Goal: Find specific page/section: Find specific page/section

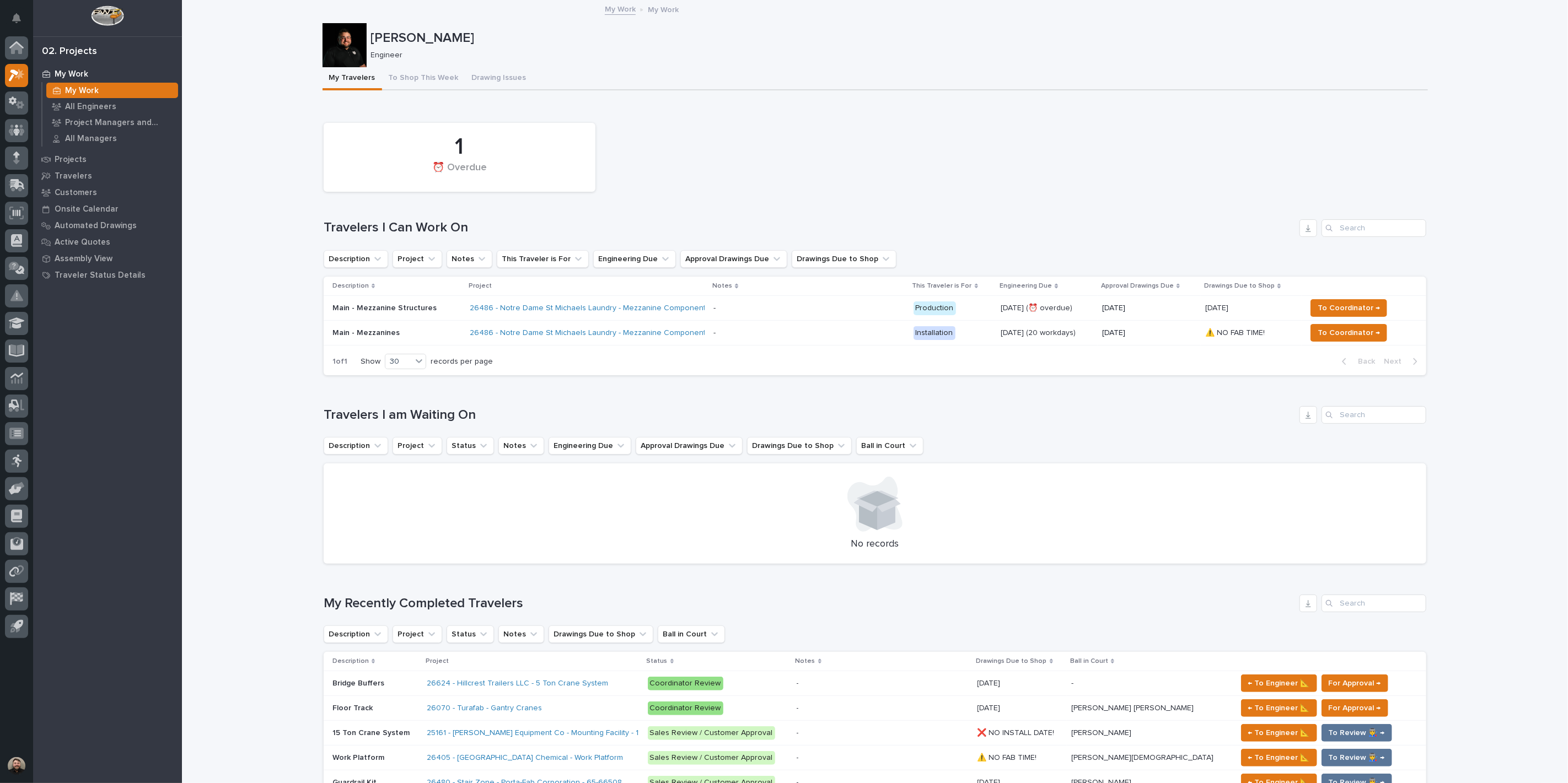
click at [351, 46] on div at bounding box center [345, 45] width 44 height 44
click at [91, 75] on div "My Work" at bounding box center [107, 74] width 143 height 15
click at [349, 47] on div at bounding box center [345, 45] width 44 height 44
click at [17, 133] on icon at bounding box center [16, 130] width 7 height 11
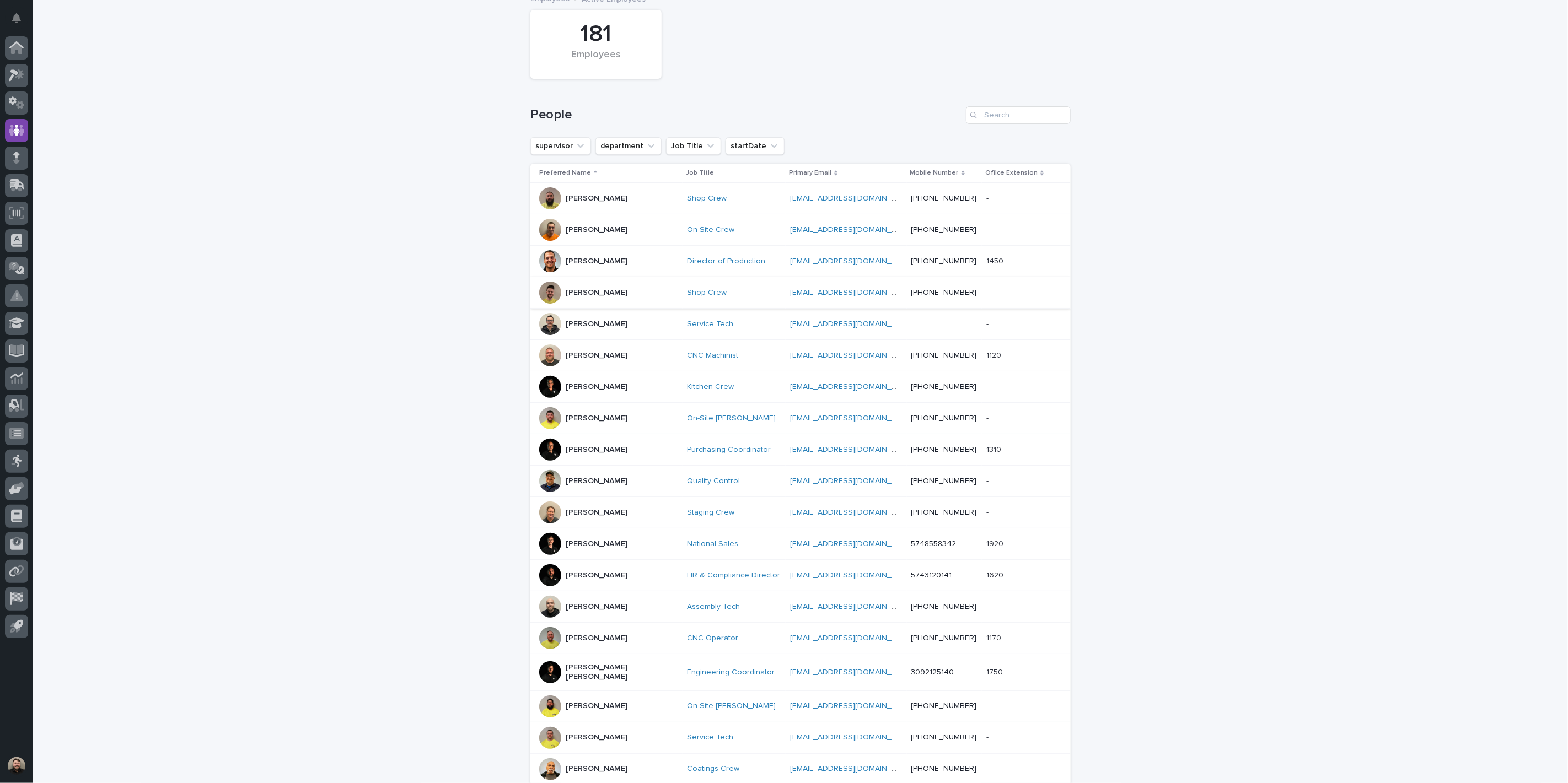
scroll to position [226, 0]
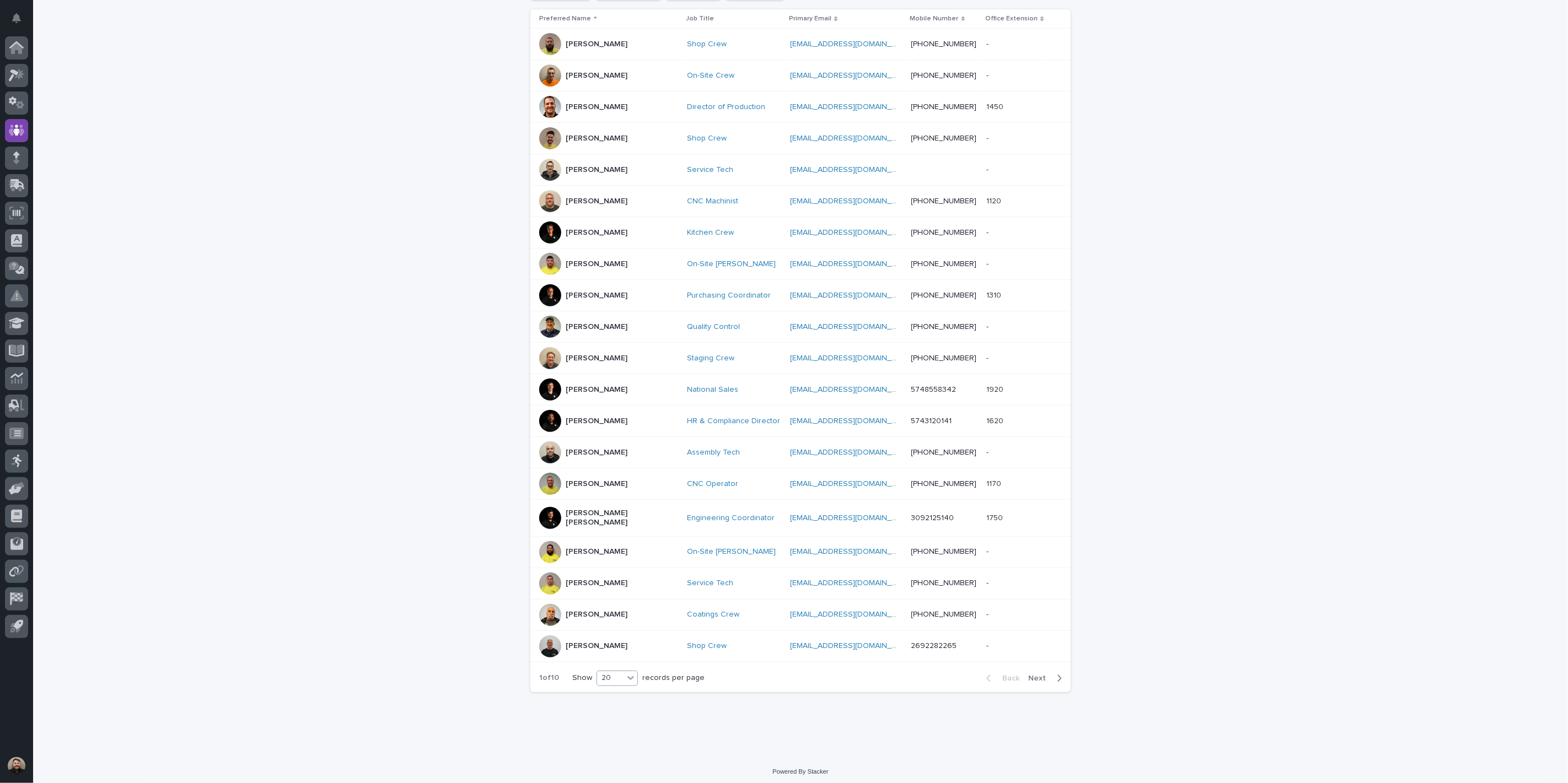
click at [610, 670] on div "20" at bounding box center [617, 678] width 41 height 15
drag, startPoint x: 1049, startPoint y: 701, endPoint x: 1032, endPoint y: 687, distance: 22.0
click at [1045, 698] on div "Loading... Saving… Loading... Saving… 181 Employees People supervisor departmen…" at bounding box center [800, 282] width 551 height 892
click at [1028, 676] on span "Next" at bounding box center [1040, 678] width 24 height 8
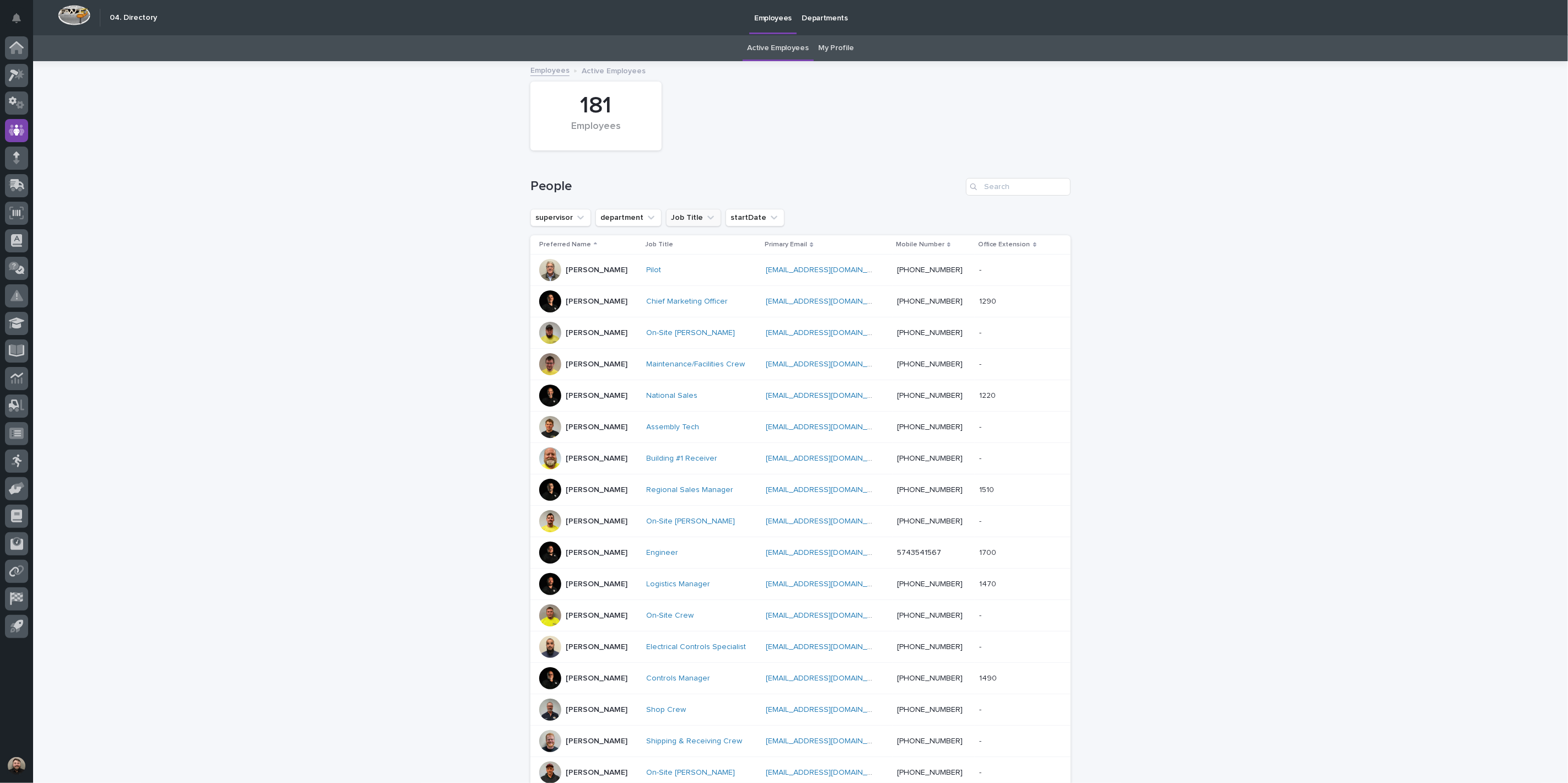
click at [687, 216] on button "Job Title" at bounding box center [693, 217] width 55 height 18
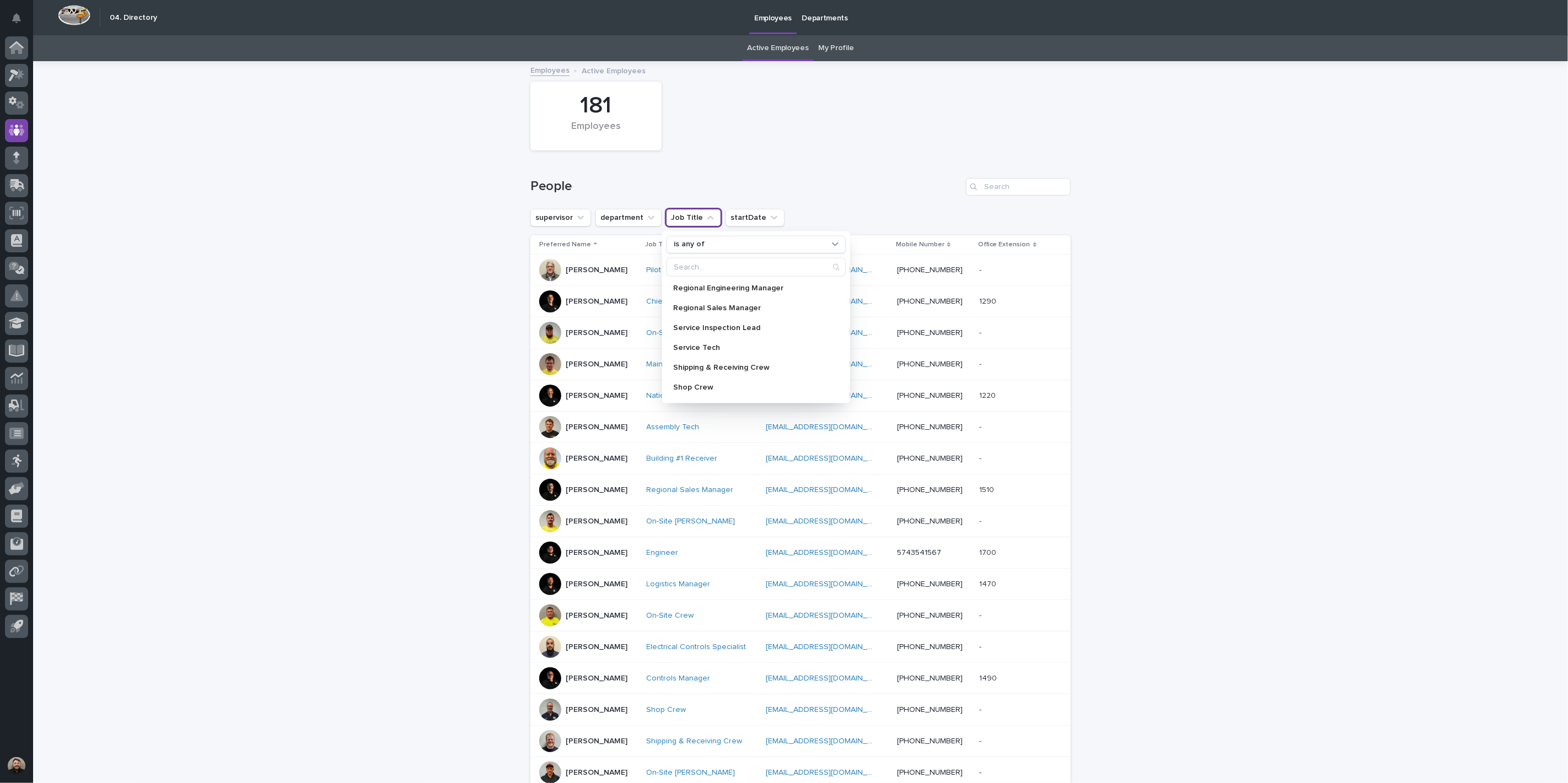
scroll to position [869, 0]
click at [620, 215] on button "department" at bounding box center [628, 217] width 66 height 18
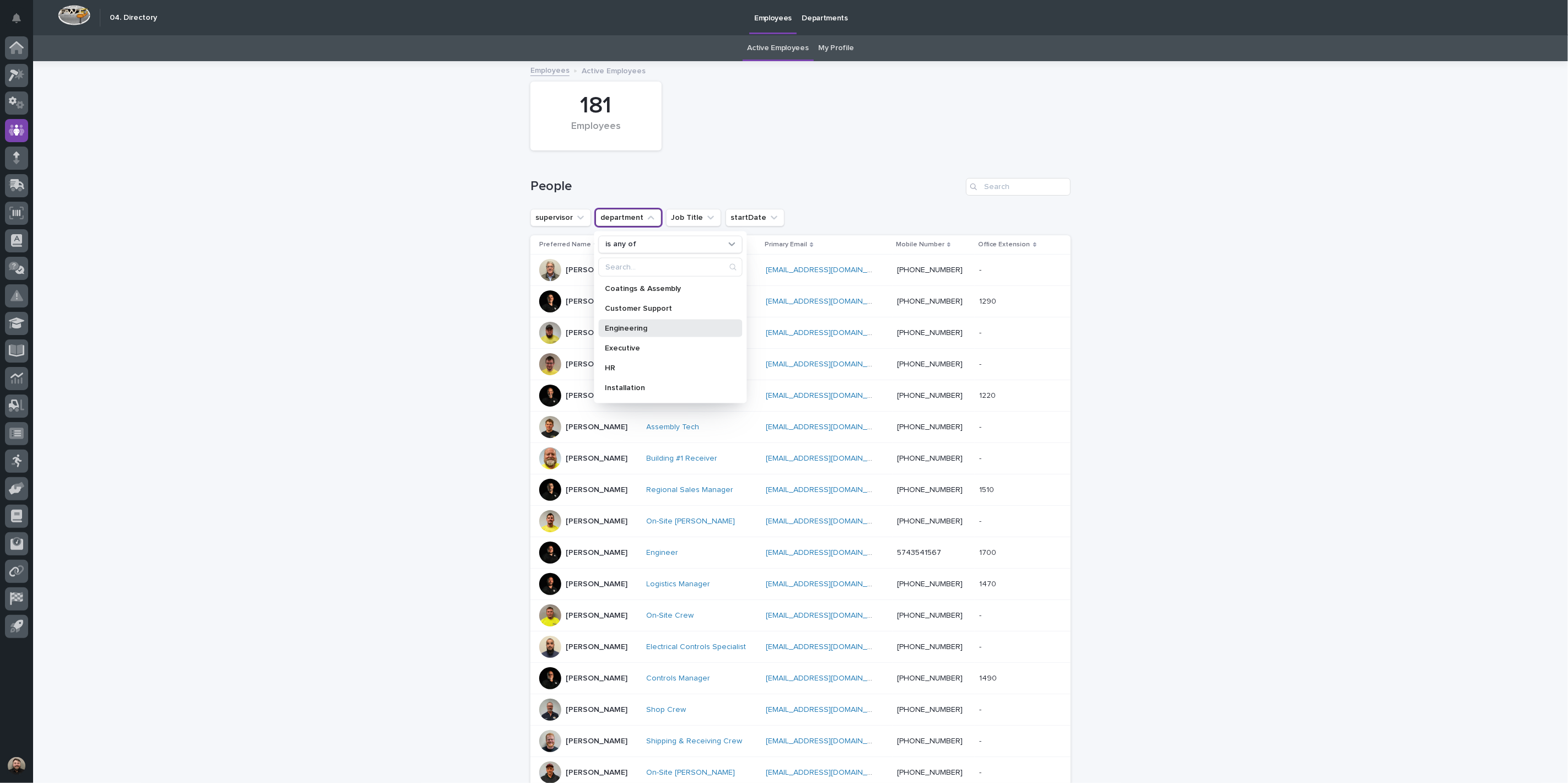
click at [631, 330] on p "Engineering" at bounding box center [665, 328] width 120 height 8
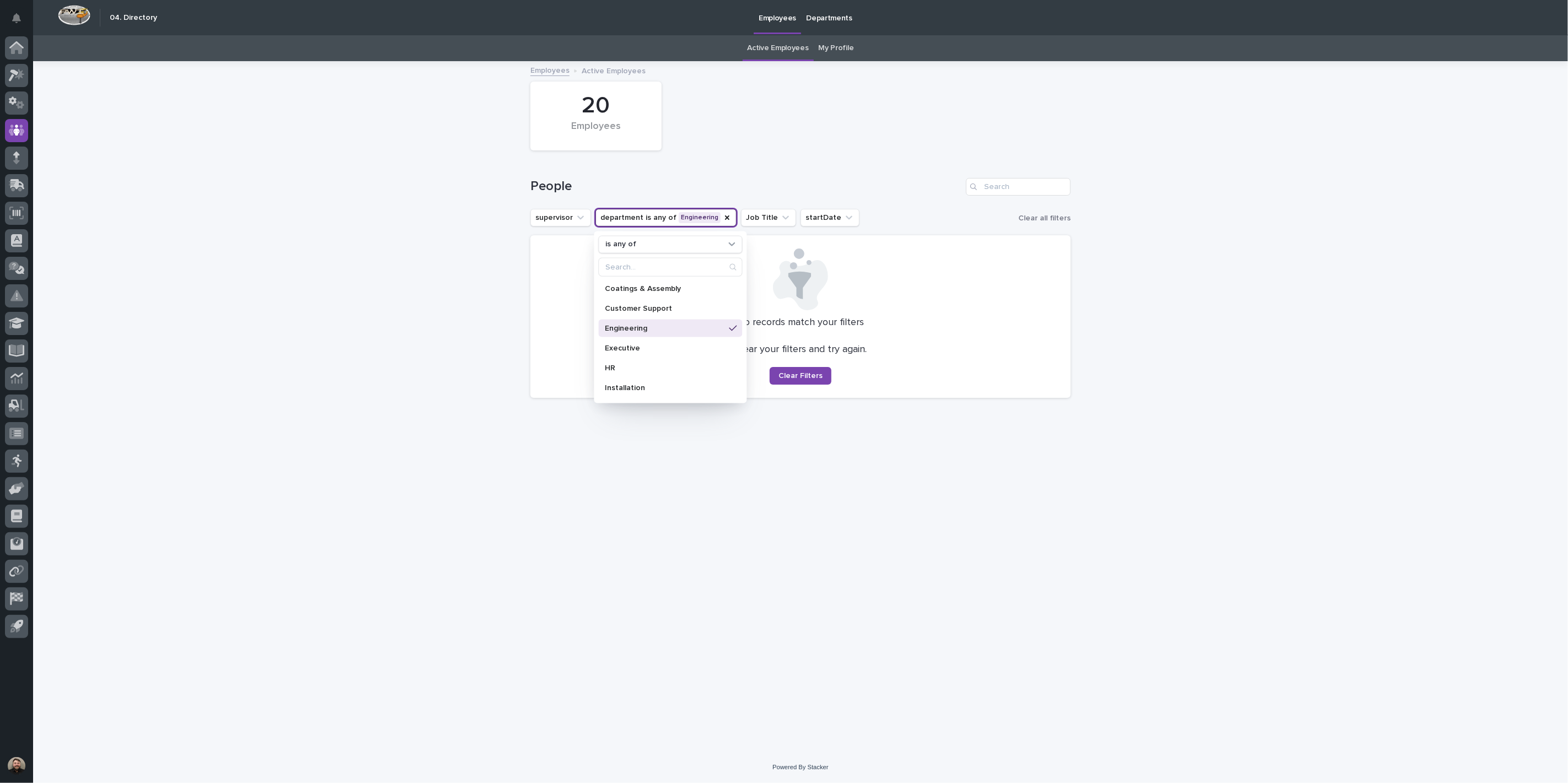
click at [460, 302] on div "Loading... Saving… Loading... Saving… 20 Employees People supervisor department…" at bounding box center [800, 406] width 1535 height 689
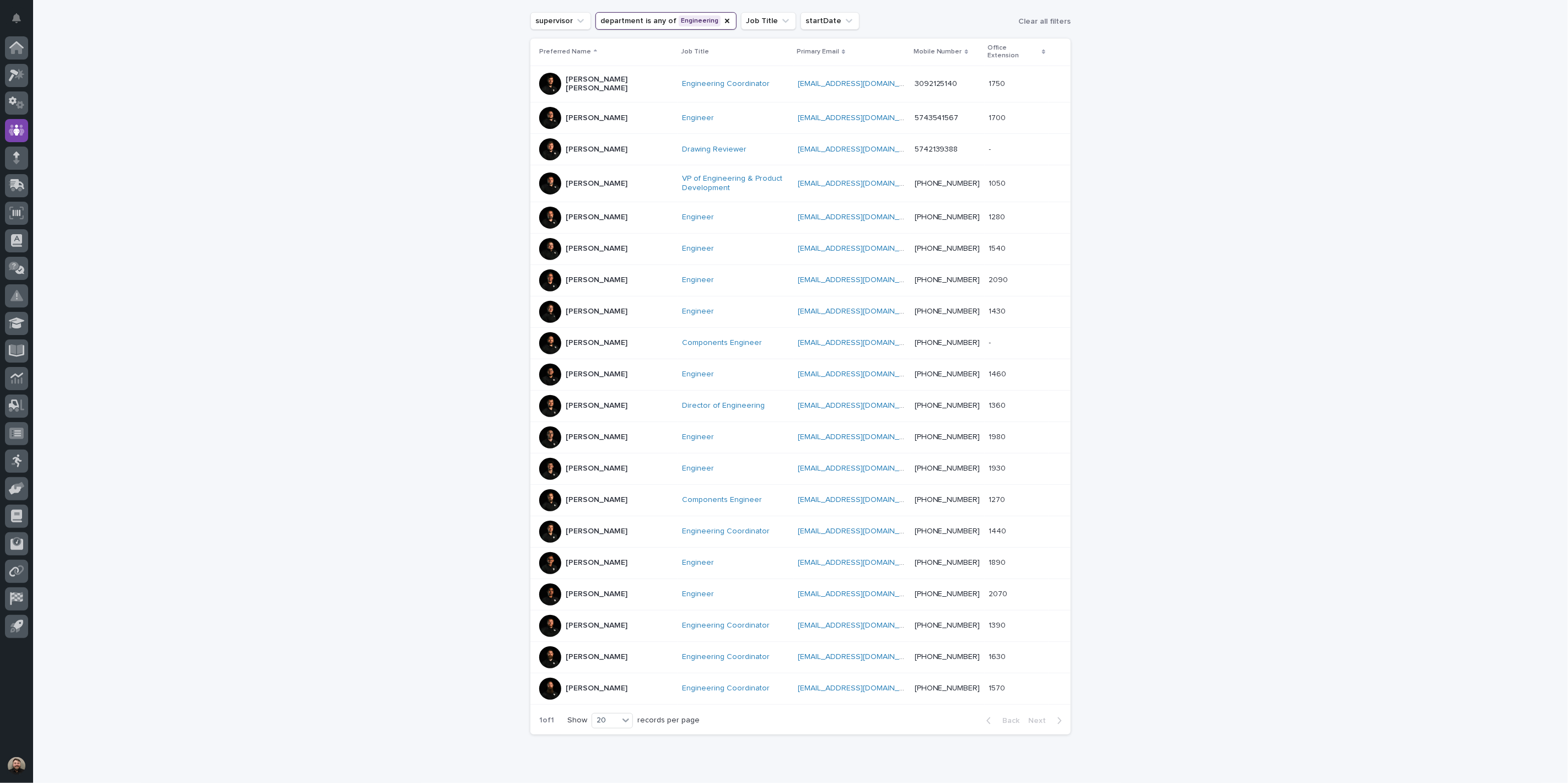
scroll to position [169, 0]
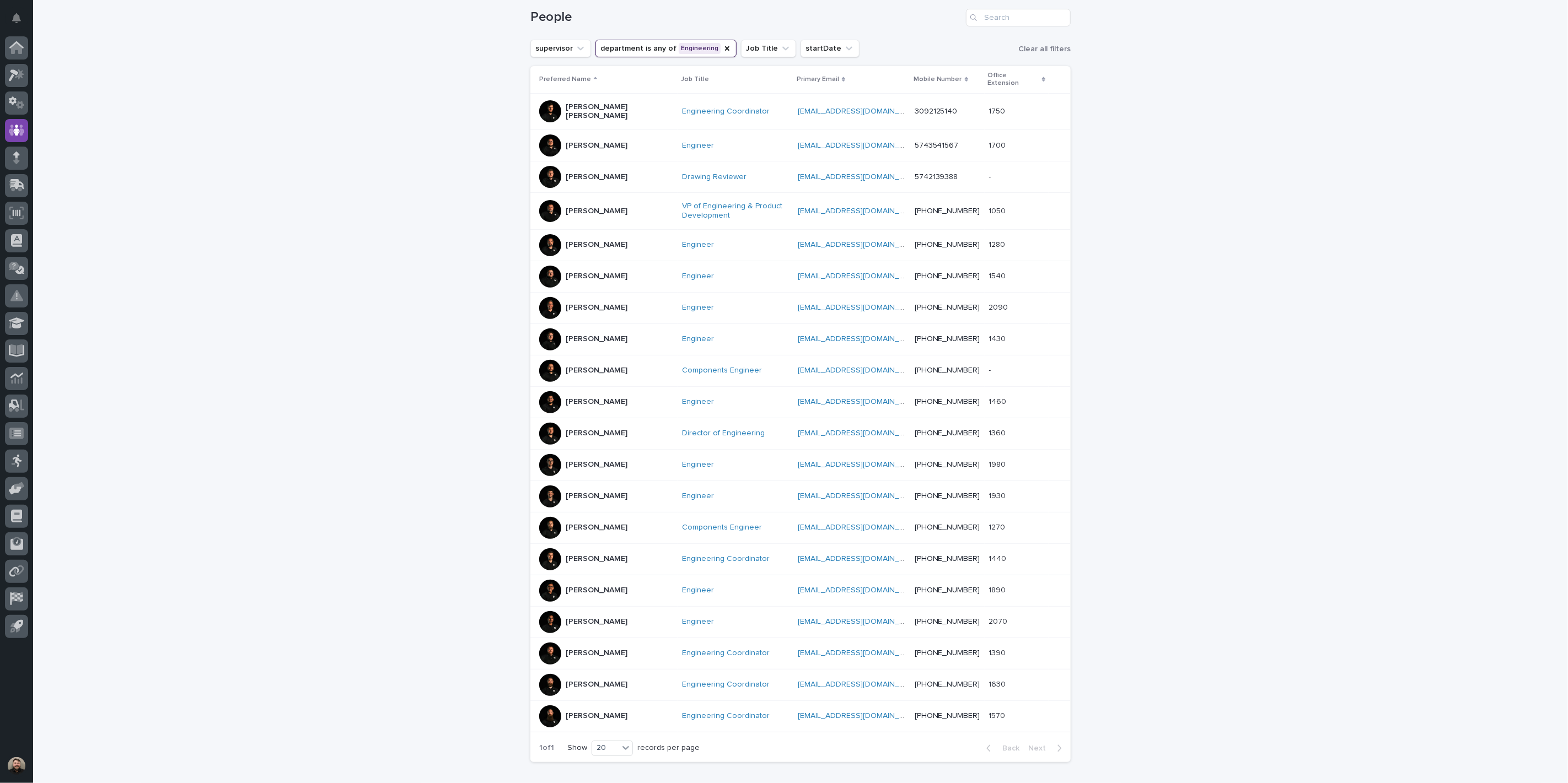
click at [585, 272] on p "[PERSON_NAME]" at bounding box center [596, 276] width 61 height 9
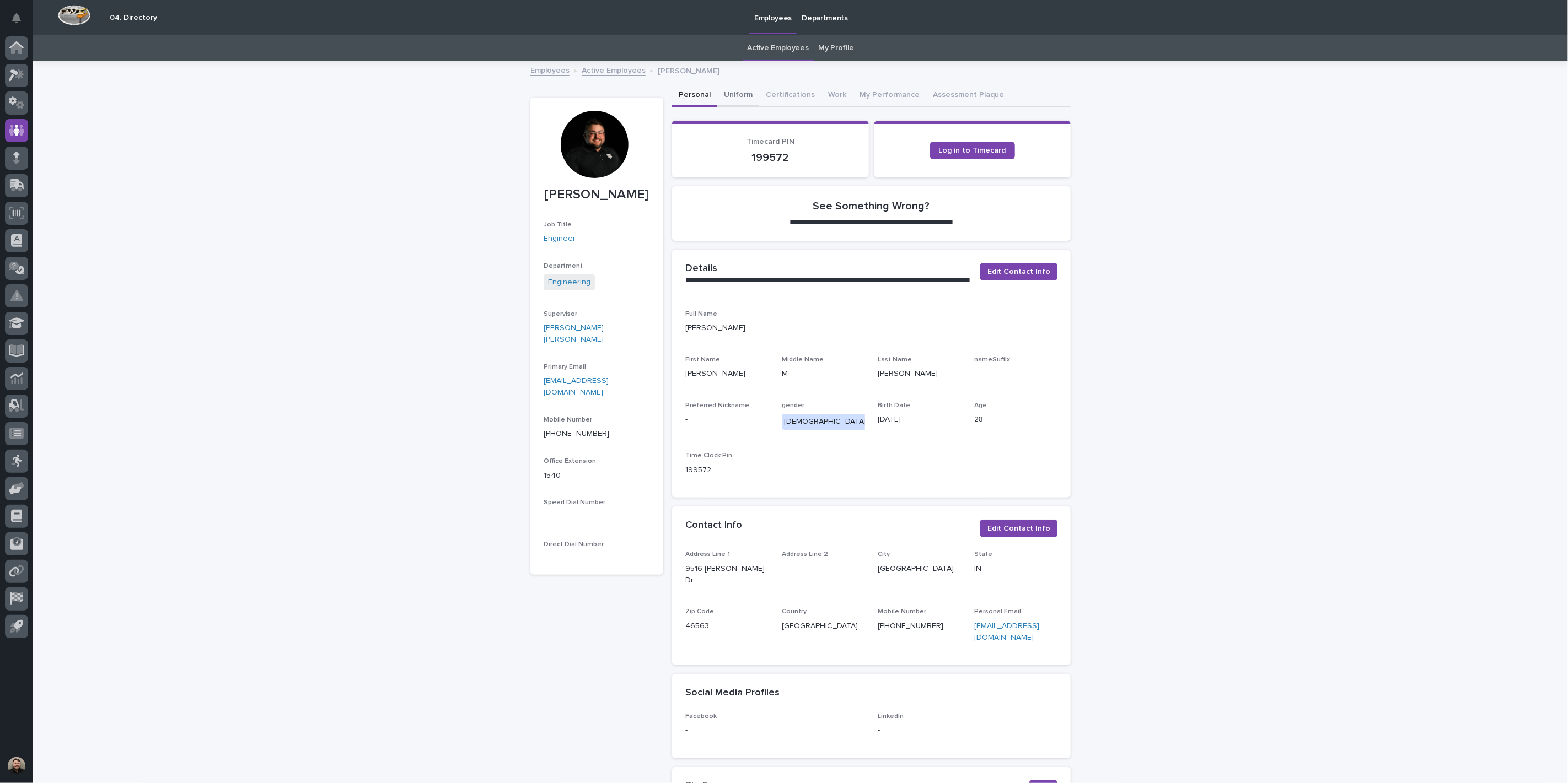
click at [721, 91] on button "Uniform" at bounding box center [738, 96] width 42 height 23
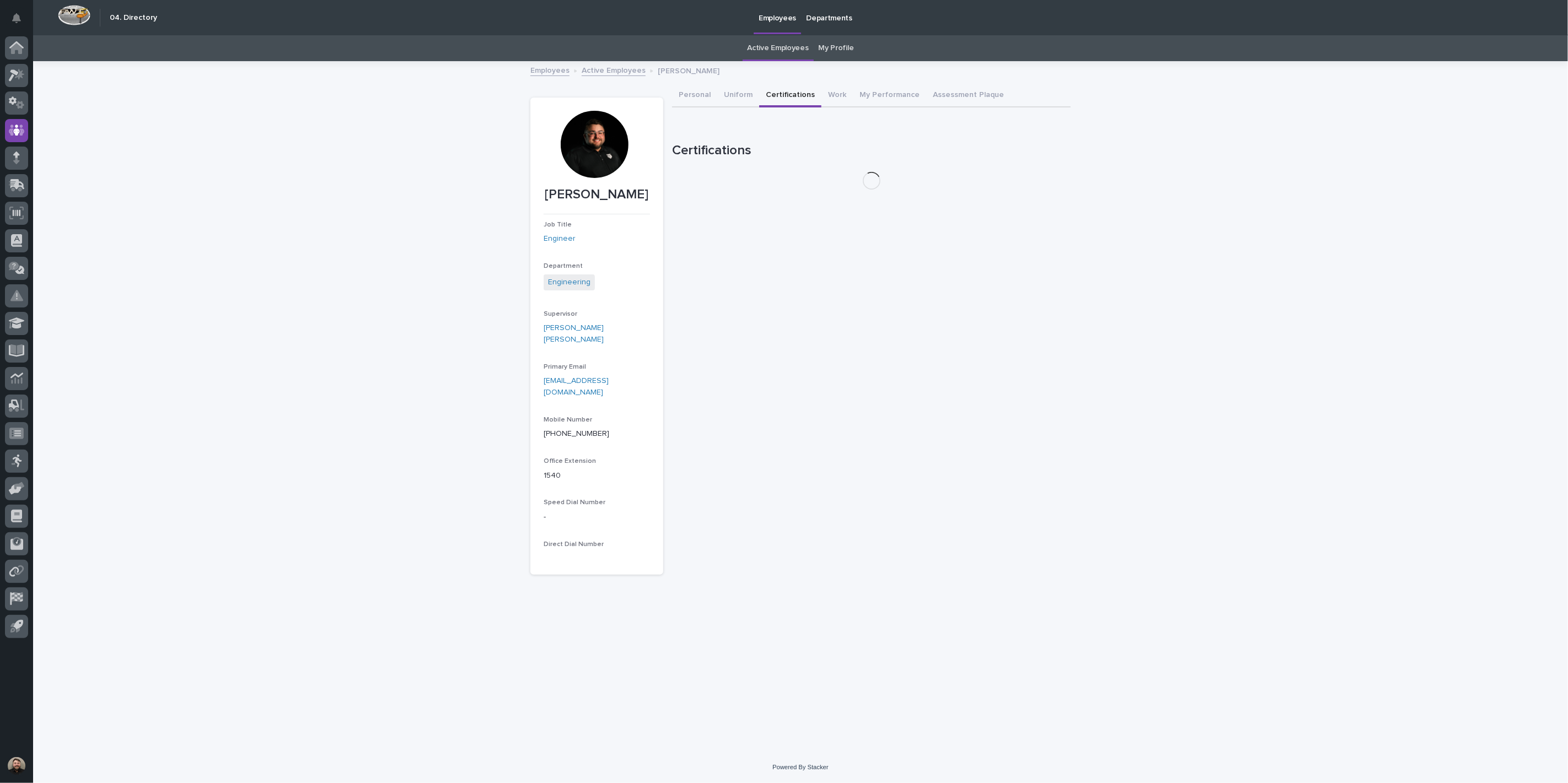
click at [779, 95] on button "Certifications" at bounding box center [790, 96] width 62 height 23
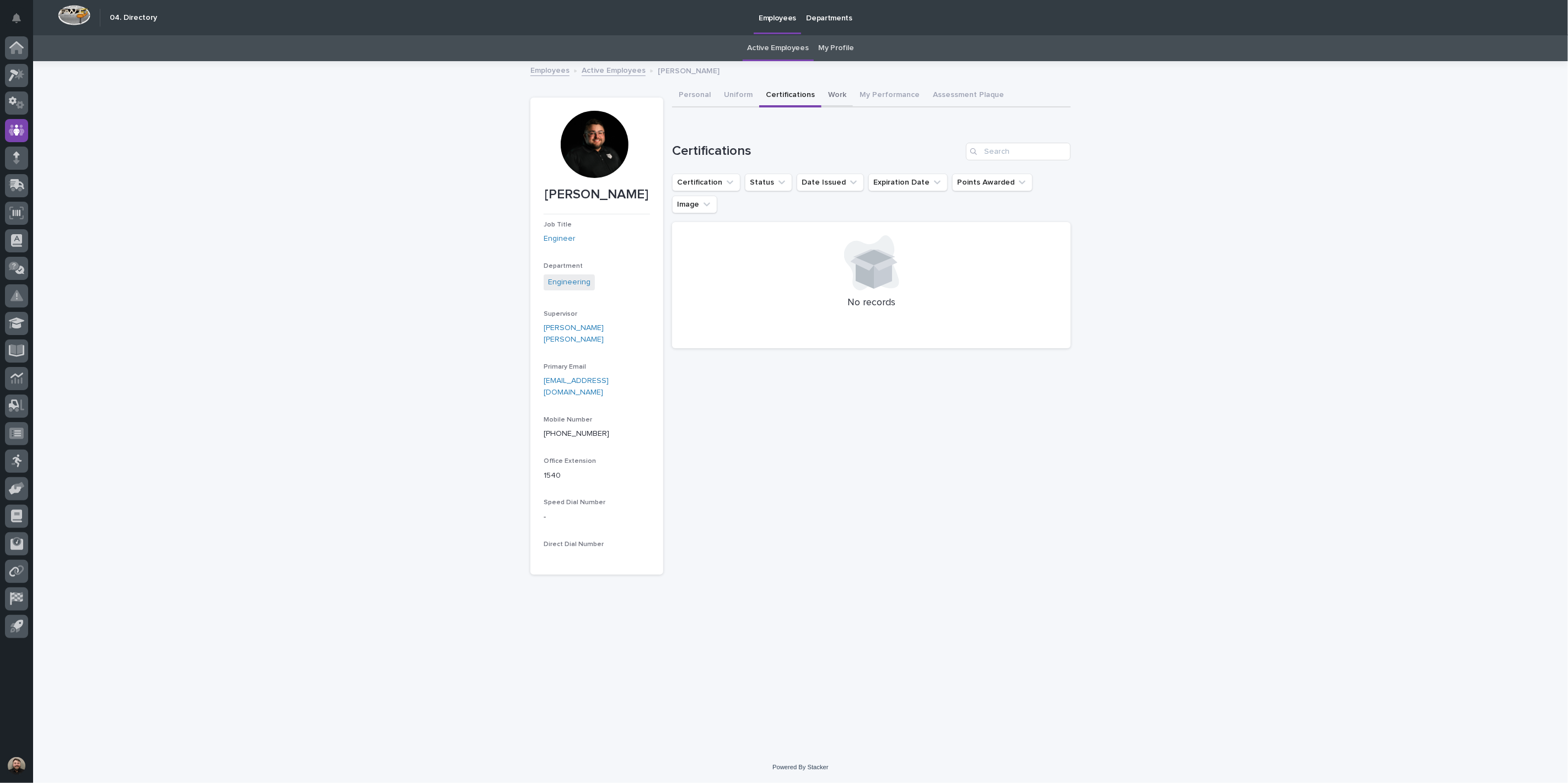
click at [836, 95] on button "Work" at bounding box center [838, 96] width 32 height 23
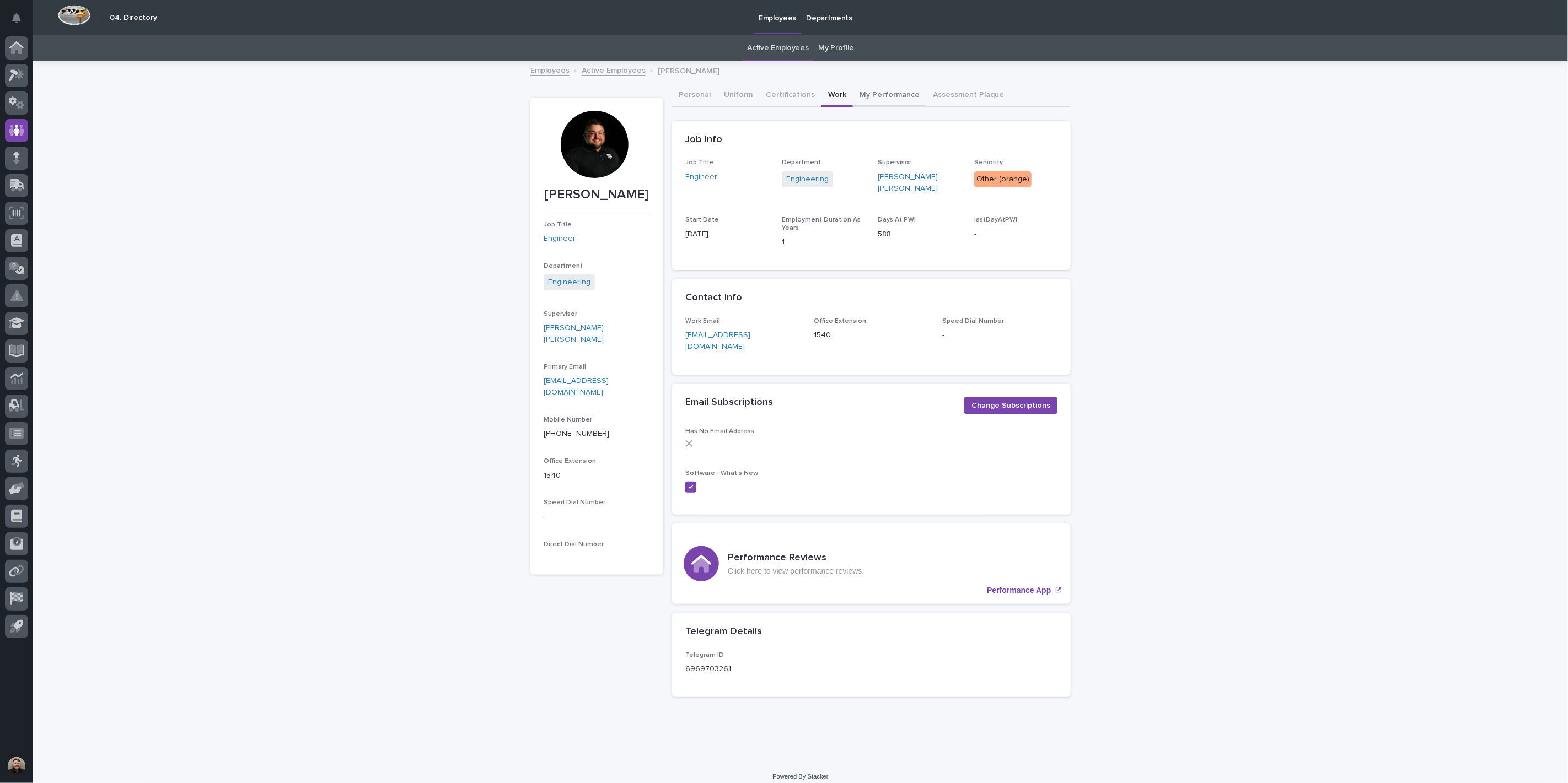
click at [871, 92] on button "My Performance" at bounding box center [889, 96] width 73 height 23
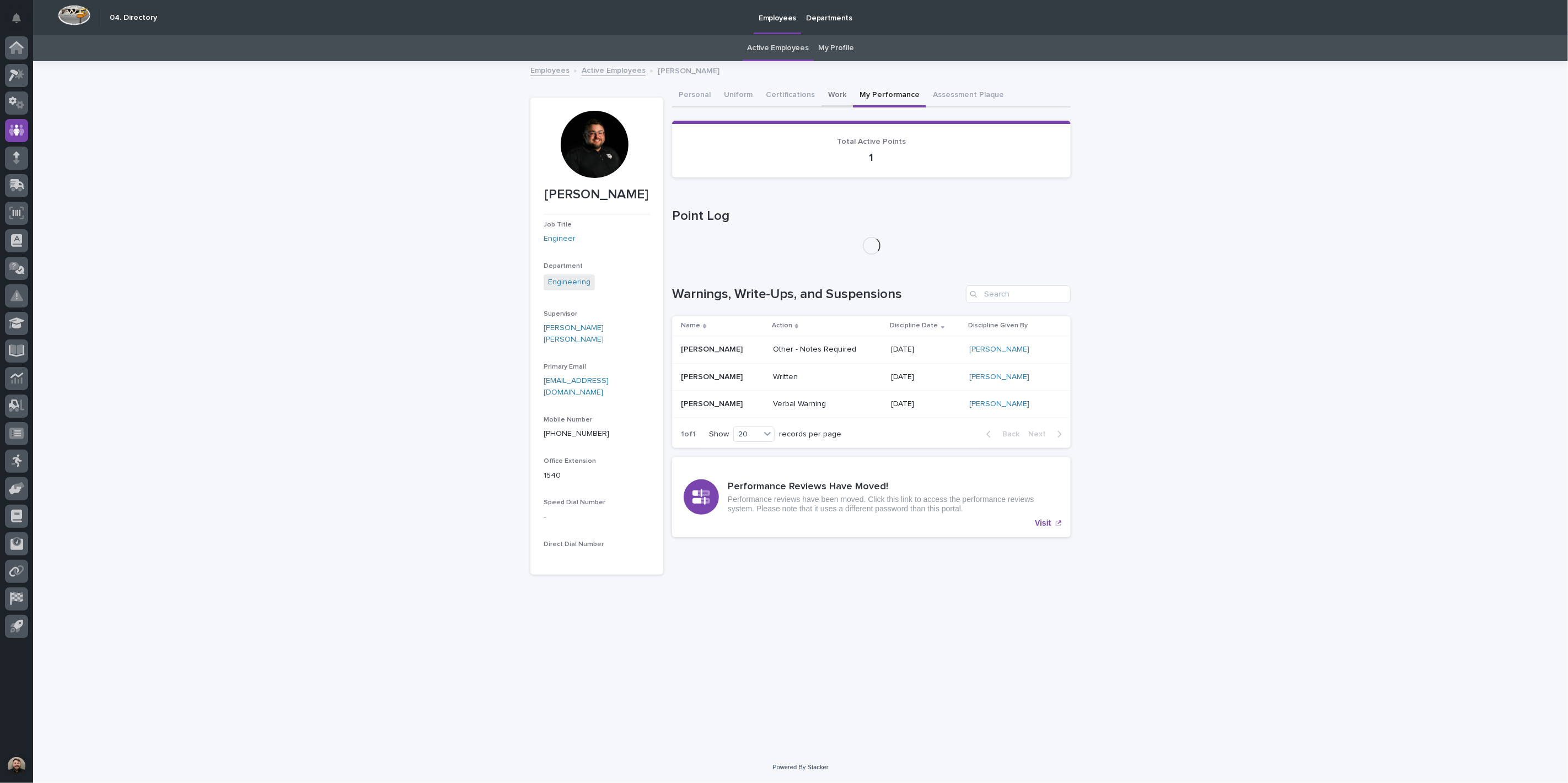
click at [825, 92] on button "Work" at bounding box center [838, 96] width 32 height 23
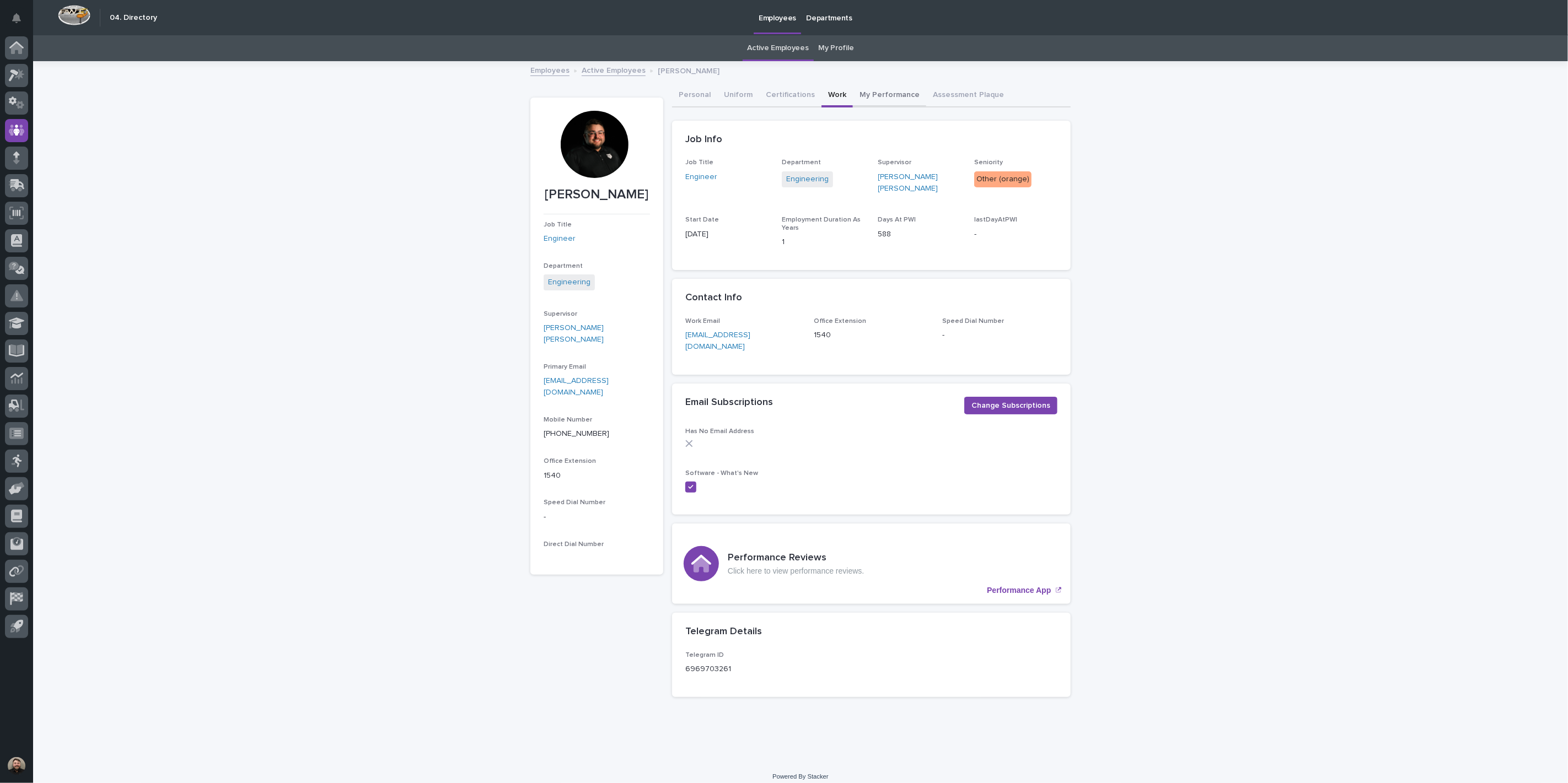
click at [866, 91] on button "My Performance" at bounding box center [889, 96] width 73 height 23
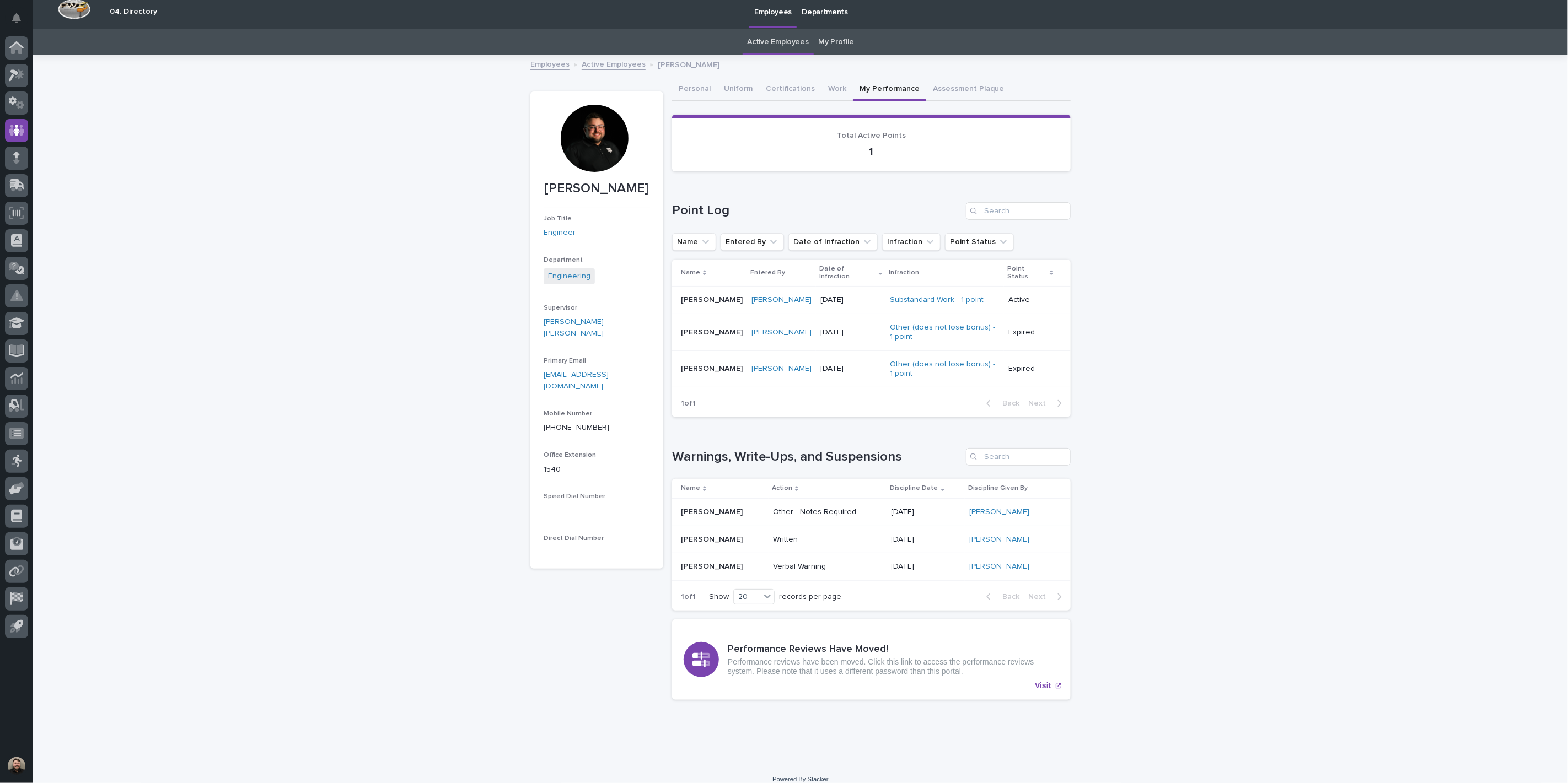
scroll to position [9, 0]
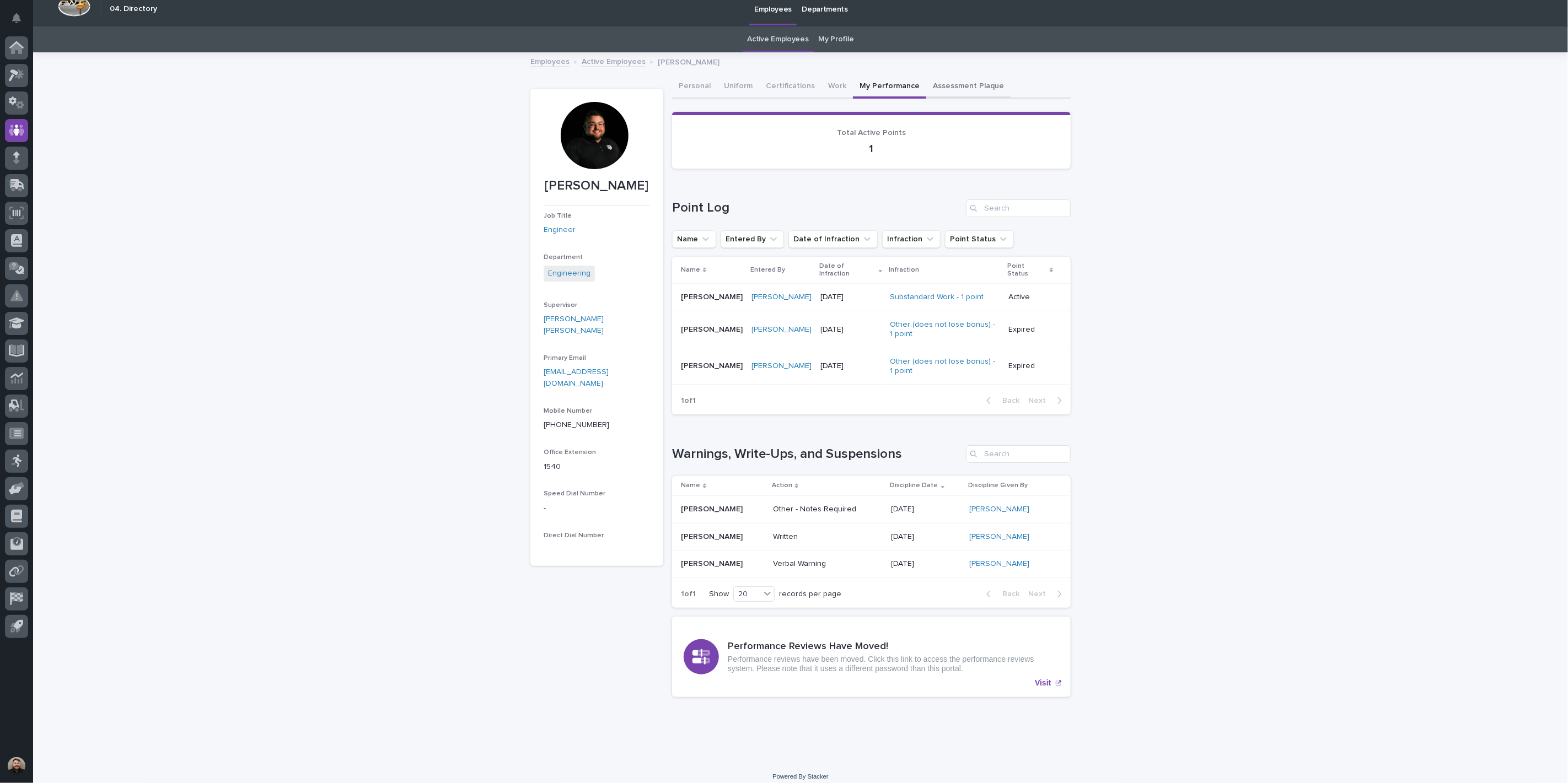
click at [929, 85] on button "Assessment Plaque" at bounding box center [968, 87] width 85 height 23
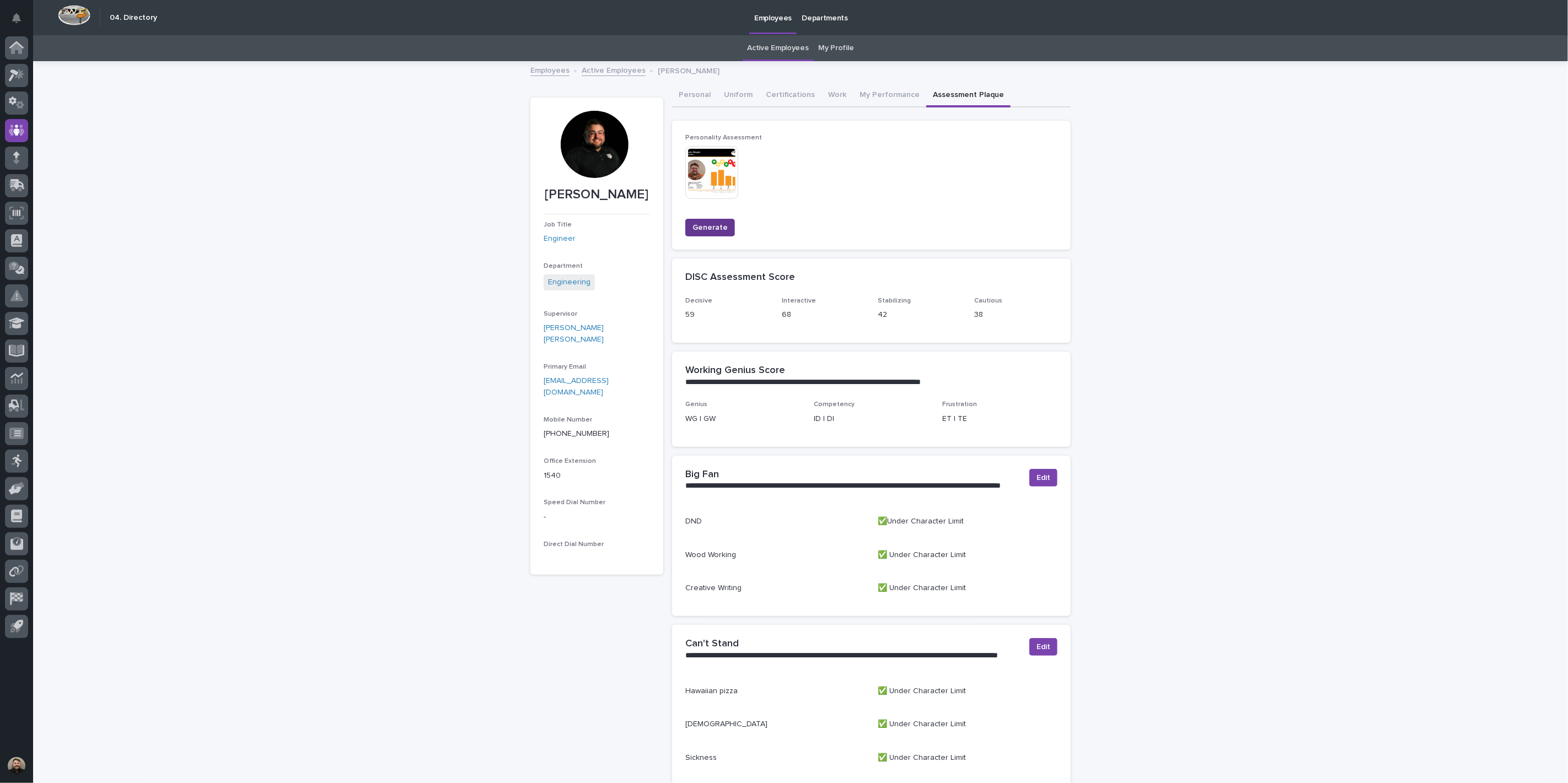
click at [709, 224] on span "Generate" at bounding box center [710, 228] width 35 height 11
click at [709, 186] on div "Personality Assessment This file cannot be opened Download File Generate" at bounding box center [871, 185] width 399 height 129
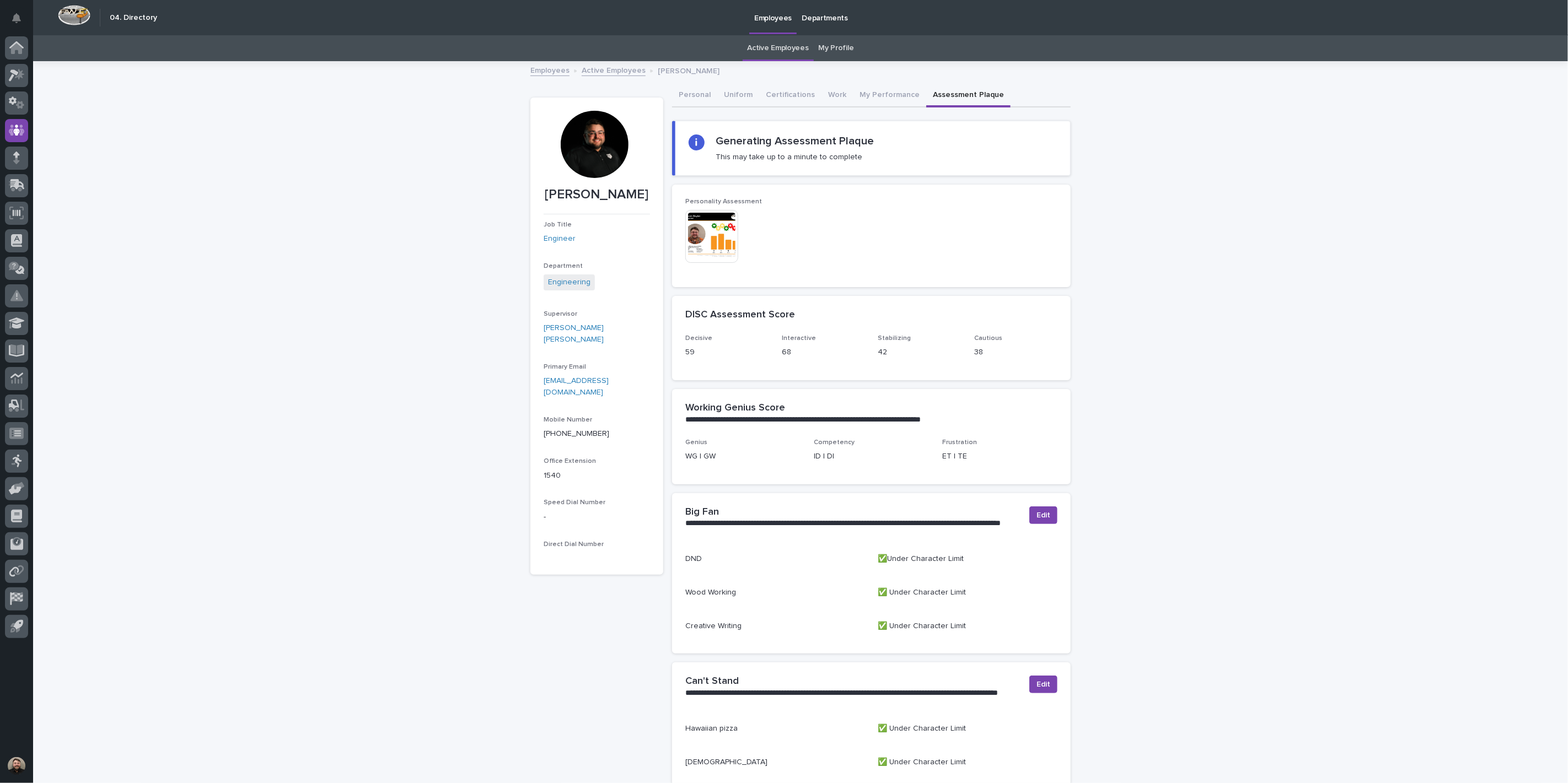
click at [704, 232] on img at bounding box center [712, 236] width 53 height 53
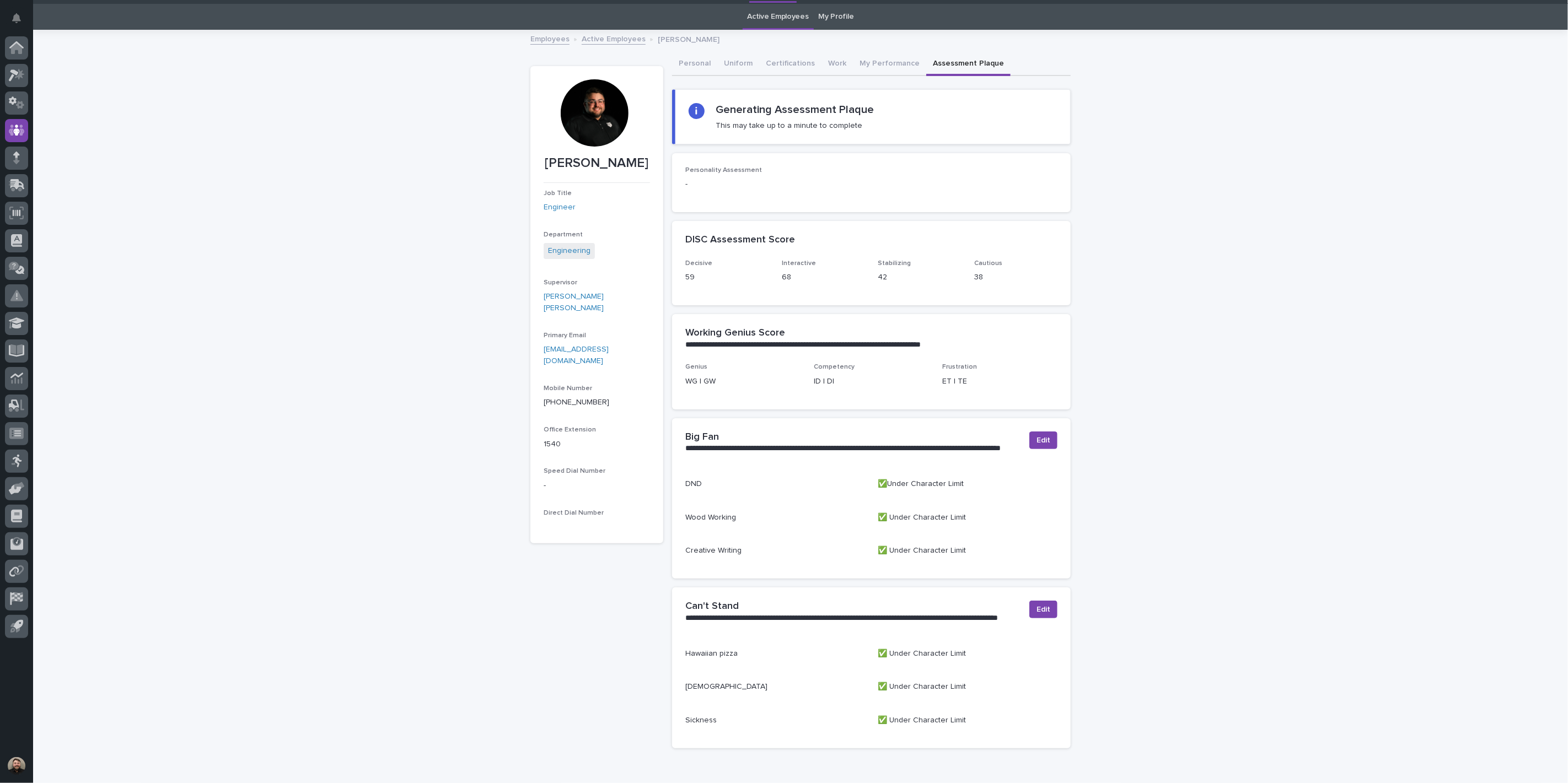
scroll to position [91, 0]
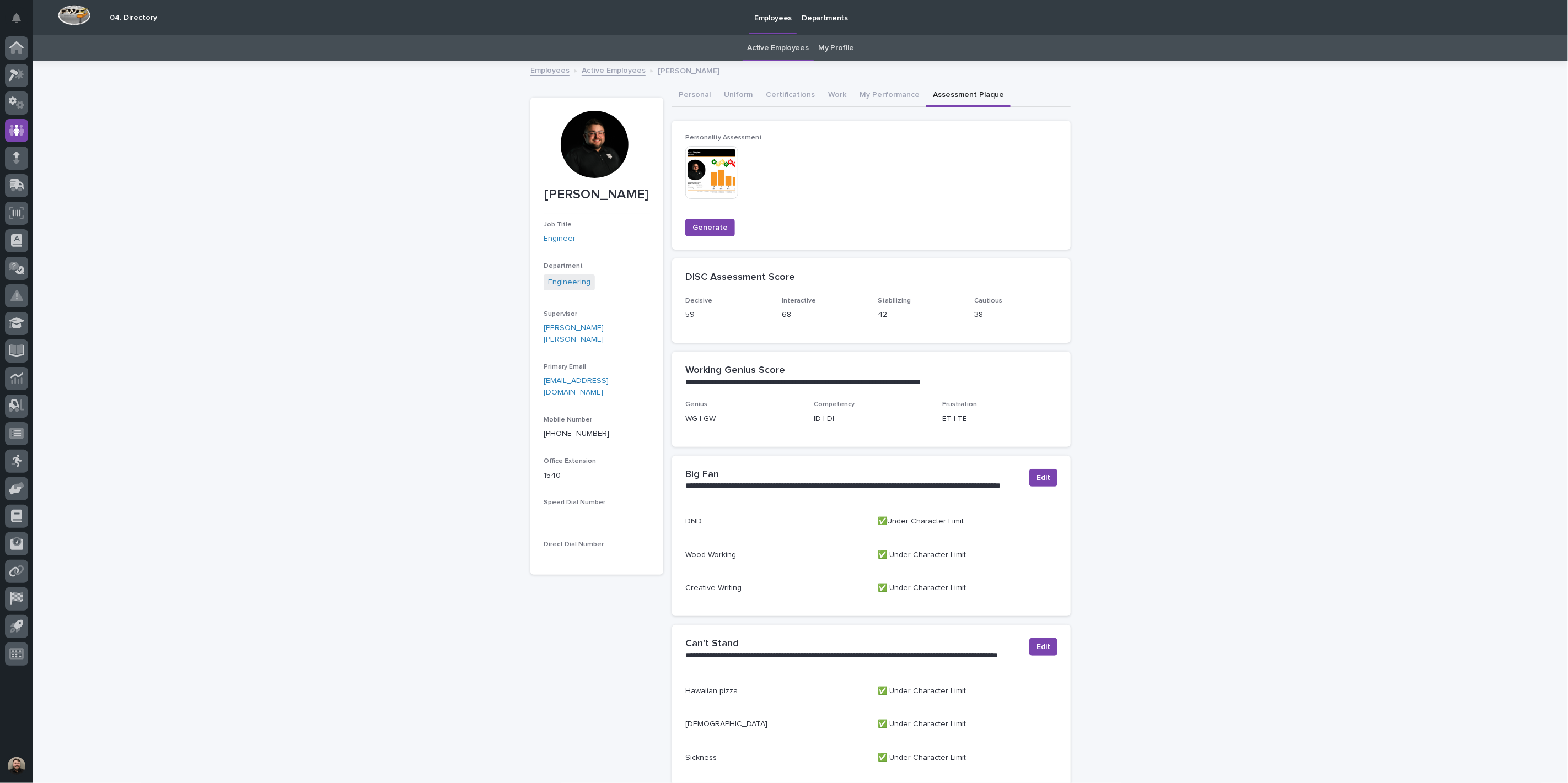
click at [708, 171] on img at bounding box center [712, 172] width 53 height 53
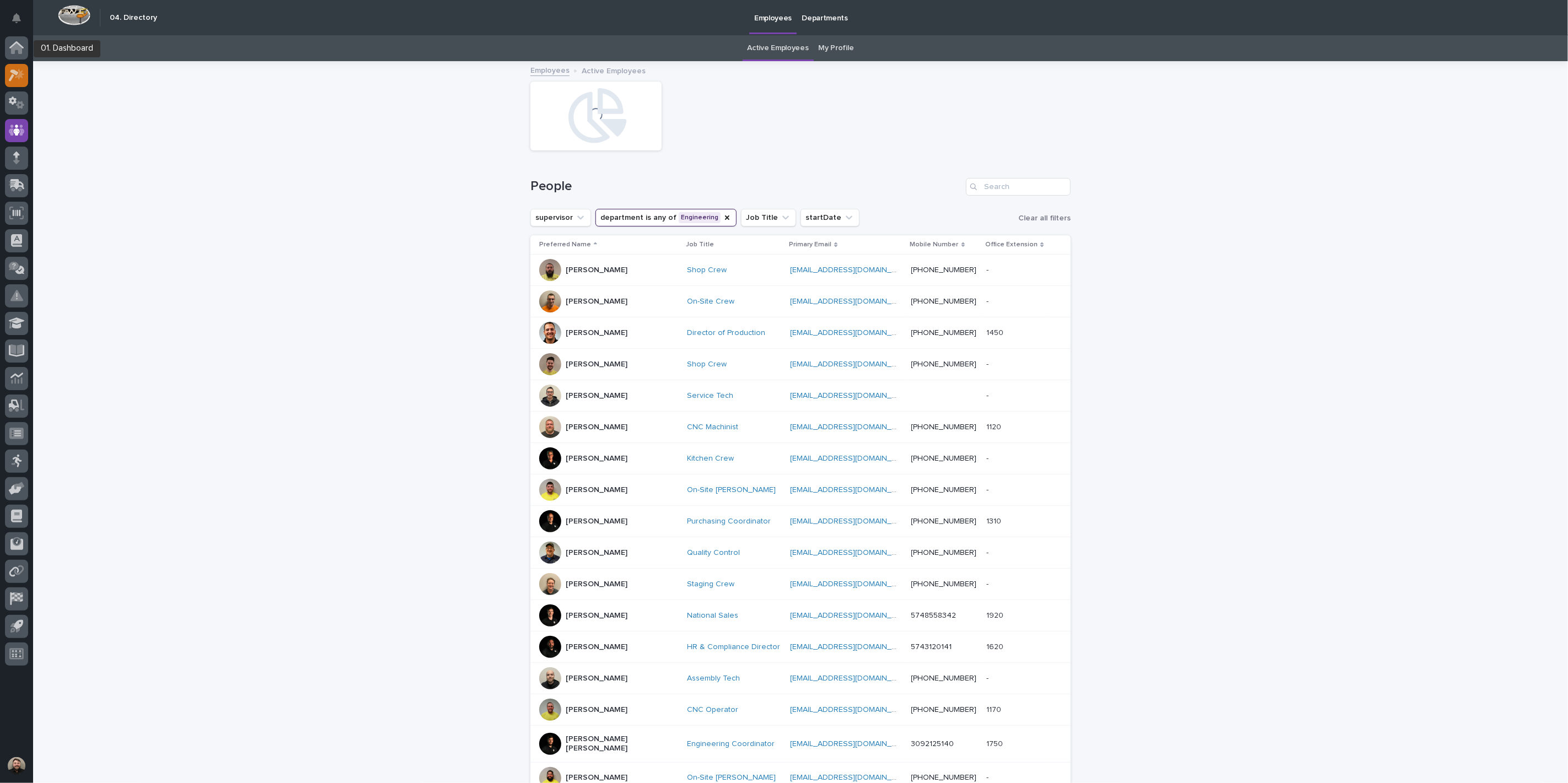
click at [12, 69] on icon at bounding box center [16, 75] width 16 height 13
